Goal: Check status: Check status

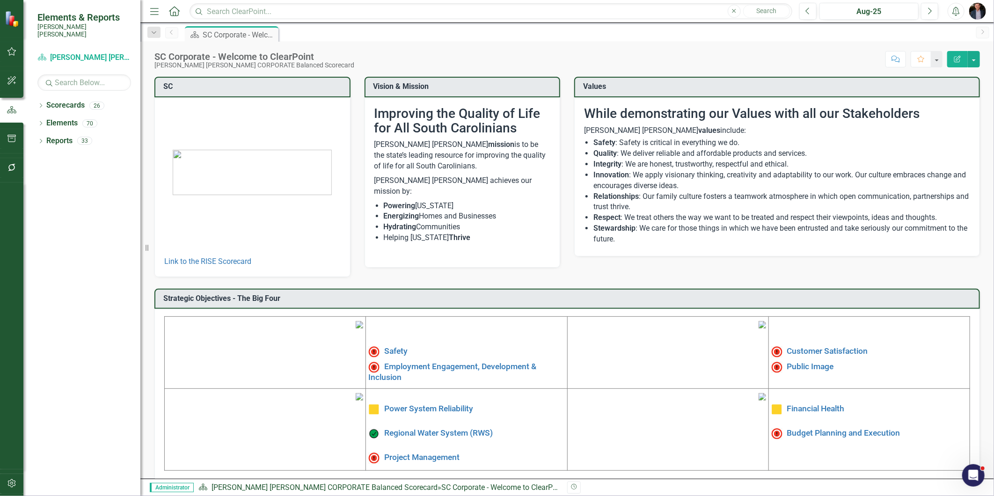
click at [439, 279] on div "Strategic Objectives - The Big Four Safety Employment Engagement, Development &…" at bounding box center [567, 379] width 840 height 204
click at [827, 414] on link "Financial Health" at bounding box center [816, 408] width 58 height 9
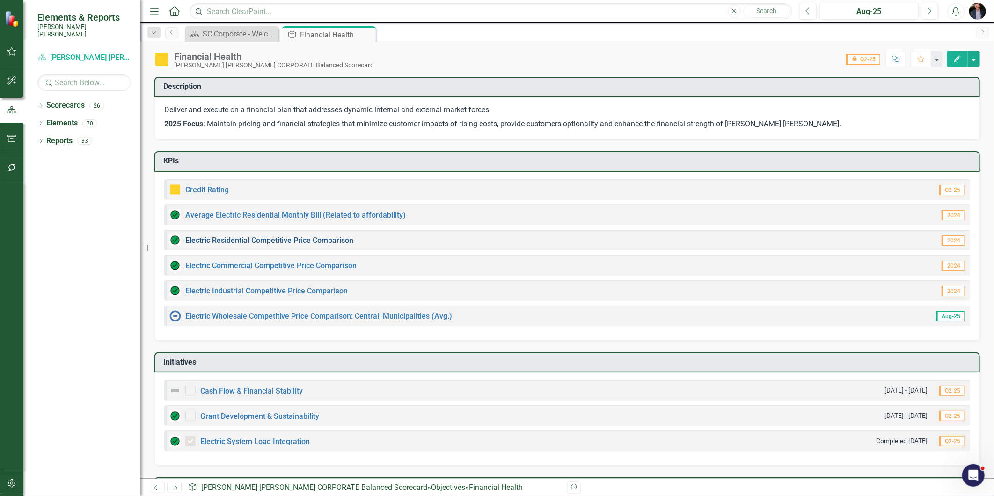
click at [324, 238] on link "Electric Residential Competitive Price Comparison" at bounding box center [269, 240] width 168 height 9
